Goal: Navigation & Orientation: Find specific page/section

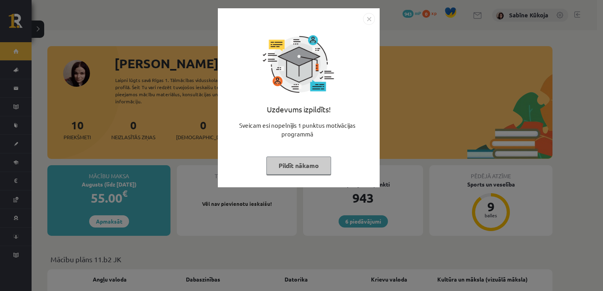
click at [309, 166] on button "Pildīt nākamo" at bounding box center [298, 166] width 65 height 18
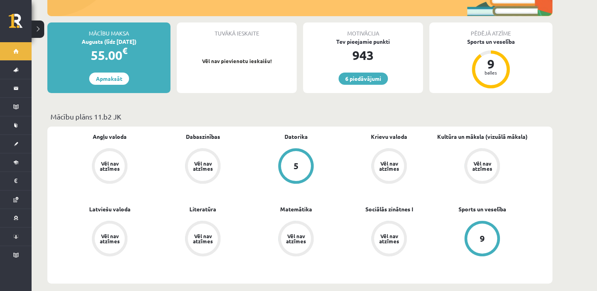
scroll to position [142, 0]
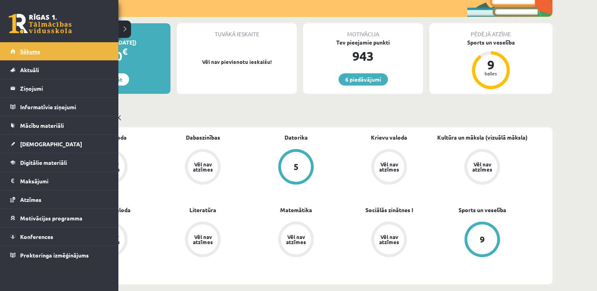
click at [43, 50] on link "Sākums" at bounding box center [59, 51] width 98 height 18
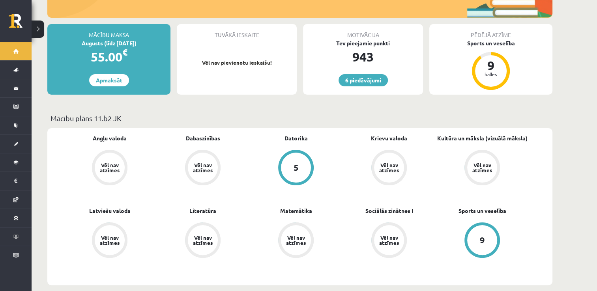
scroll to position [142, 0]
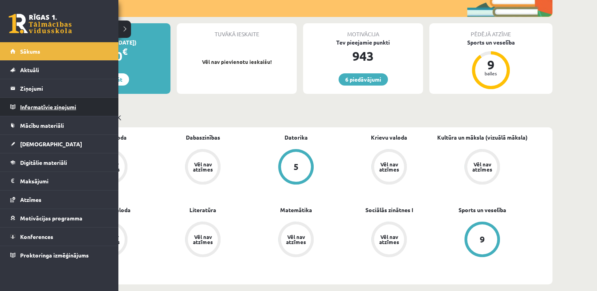
click at [35, 108] on legend "Informatīvie ziņojumi 0" at bounding box center [64, 107] width 88 height 18
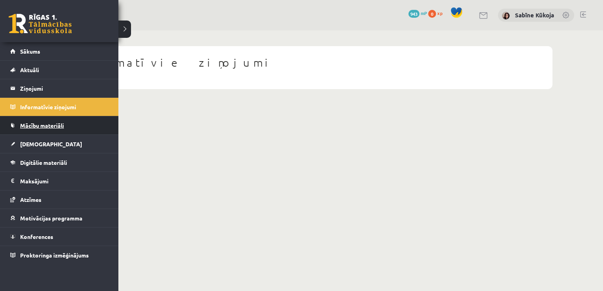
click at [37, 121] on link "Mācību materiāli" at bounding box center [59, 125] width 98 height 18
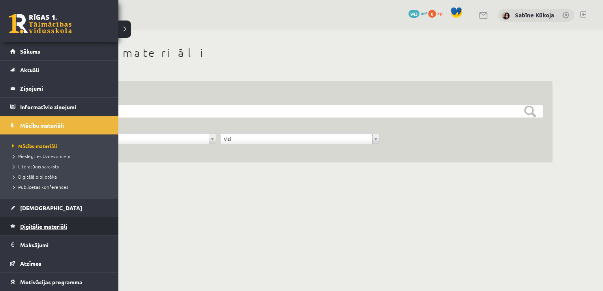
click at [33, 223] on span "Digitālie materiāli" at bounding box center [43, 226] width 47 height 7
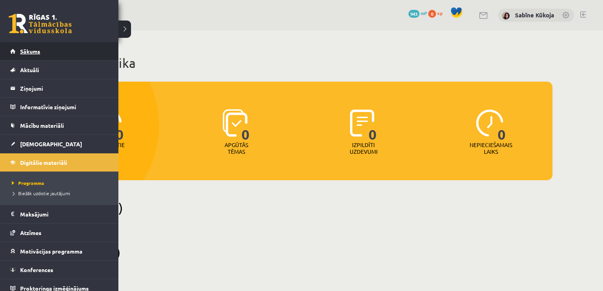
click at [29, 47] on link "Sākums" at bounding box center [59, 51] width 98 height 18
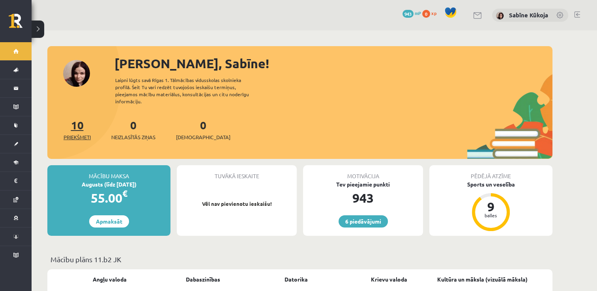
click at [79, 133] on span "Priekšmeti" at bounding box center [77, 137] width 27 height 8
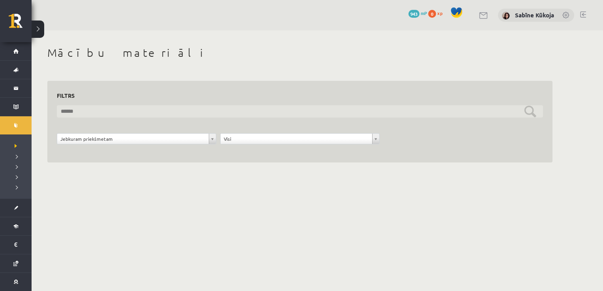
click at [533, 110] on input "text" at bounding box center [300, 111] width 486 height 12
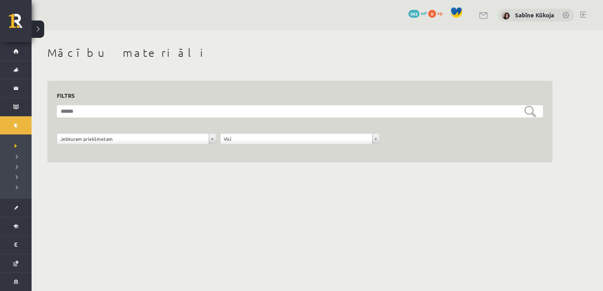
click at [333, 266] on body "0 Dāvanas 943 mP 0 xp Sabīne Kūkoja Sākums Aktuāli Kā mācīties eSKOLĀ Kontakti …" at bounding box center [301, 145] width 603 height 291
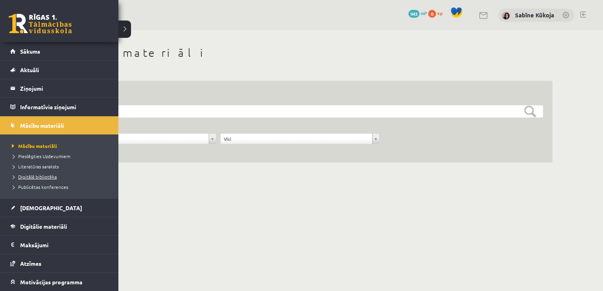
click at [30, 174] on span "Digitālā bibliotēka" at bounding box center [33, 177] width 47 height 6
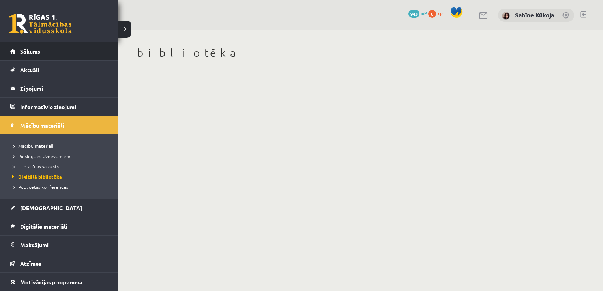
click at [10, 53] on link "Sākums" at bounding box center [59, 51] width 98 height 18
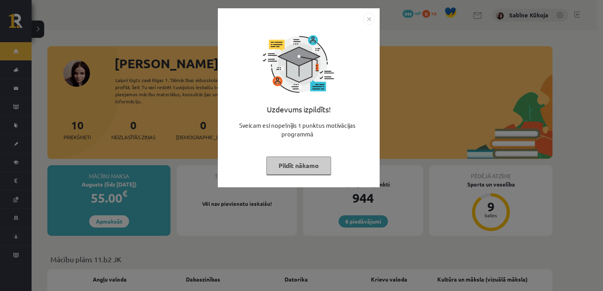
click at [298, 167] on button "Pildīt nākamo" at bounding box center [298, 166] width 65 height 18
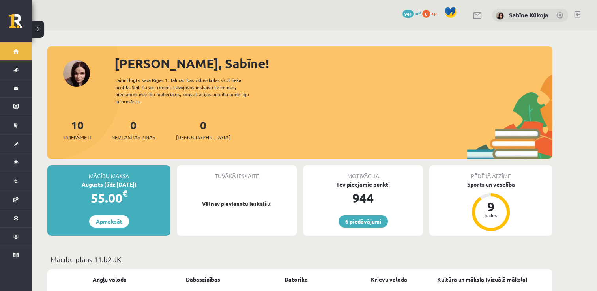
click at [119, 254] on p "Mācību plāns 11.b2 JK" at bounding box center [299, 259] width 499 height 11
